Goal: Task Accomplishment & Management: Manage account settings

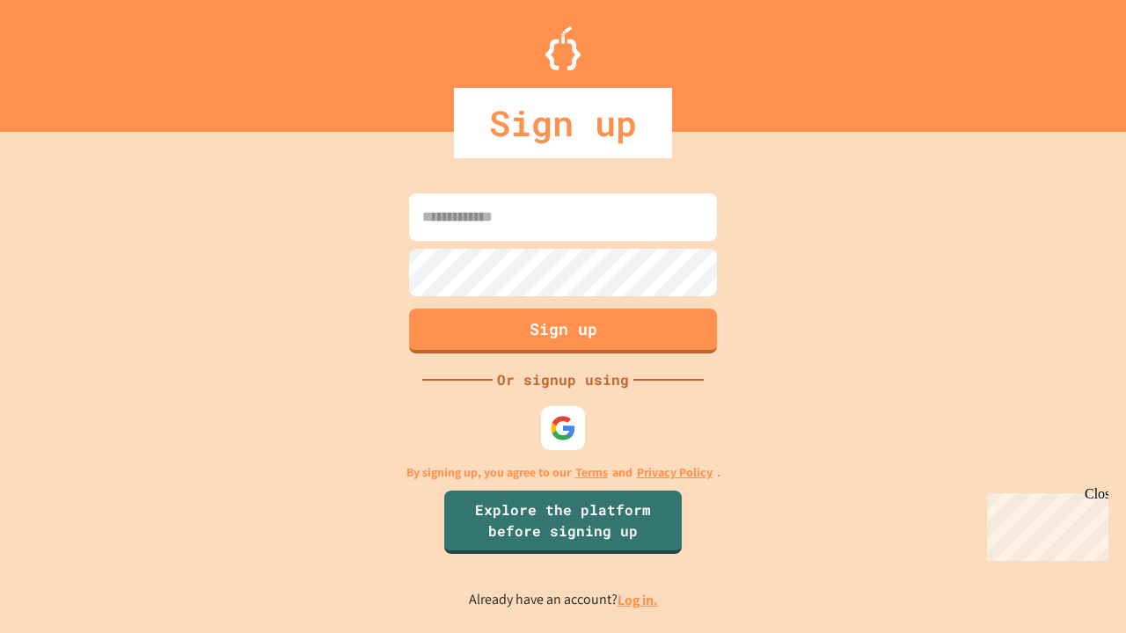
click at [639, 600] on link "Log in." at bounding box center [637, 600] width 40 height 18
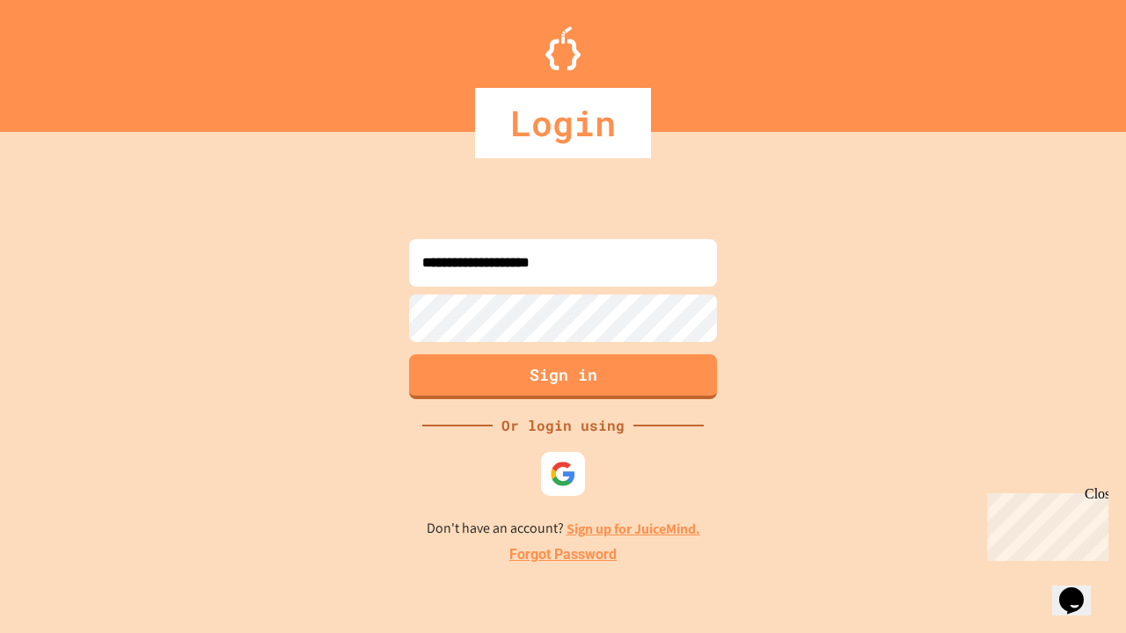
type input "**********"
